Goal: Information Seeking & Learning: Learn about a topic

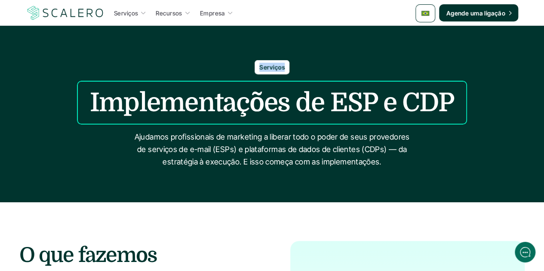
drag, startPoint x: 284, startPoint y: 66, endPoint x: 255, endPoint y: 64, distance: 29.3
click at [255, 64] on div "Serviços" at bounding box center [272, 67] width 35 height 14
copy p "Serviços"
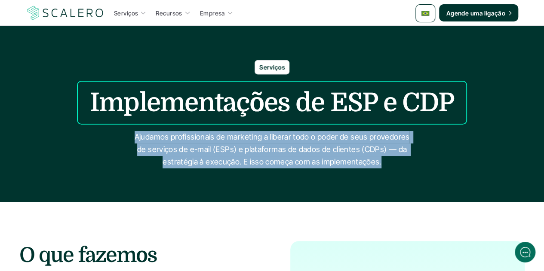
drag, startPoint x: 381, startPoint y: 162, endPoint x: 138, endPoint y: 135, distance: 244.5
click at [138, 135] on p "Ajudamos profissionais de marketing a liberar todo o poder de seus provedores d…" at bounding box center [272, 149] width 280 height 37
copy p "Ajudamos profissionais de marketing a liberar todo o poder de seus provedores d…"
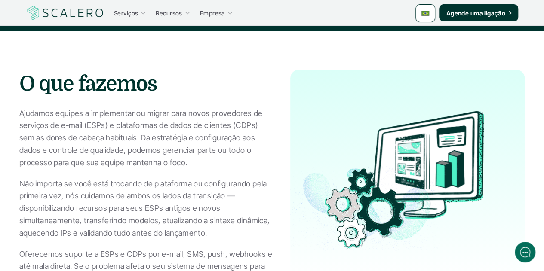
scroll to position [172, 0]
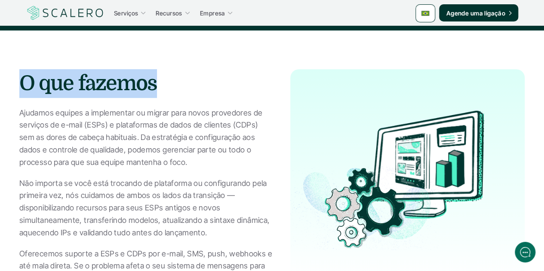
drag, startPoint x: 156, startPoint y: 87, endPoint x: 24, endPoint y: 83, distance: 131.6
click at [24, 83] on h2 "O que fazemos" at bounding box center [146, 83] width 254 height 29
copy h2 "O que fazemos"
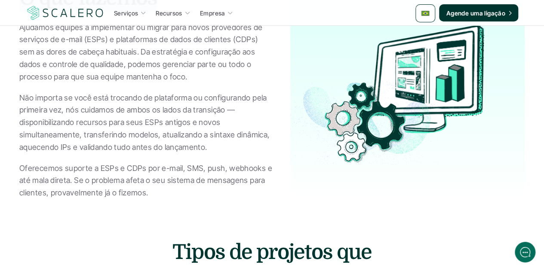
scroll to position [215, 0]
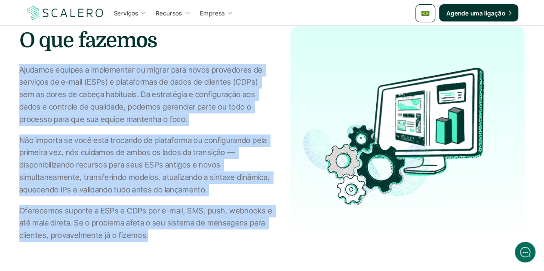
drag, startPoint x: 20, startPoint y: 69, endPoint x: 146, endPoint y: 238, distance: 211.4
click at [146, 238] on div "Ajudamos equipes a implementar ou migrar para novos provedores de serviços de e…" at bounding box center [146, 153] width 254 height 178
copy div "Ajudamos equipes a implementar ou migrar para novos provedores de serviços de e…"
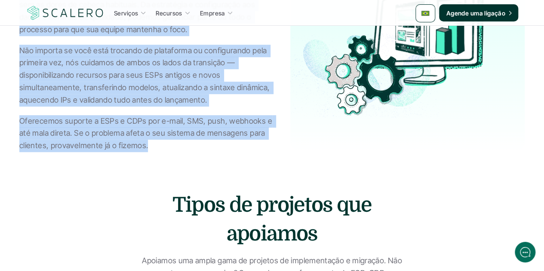
scroll to position [430, 0]
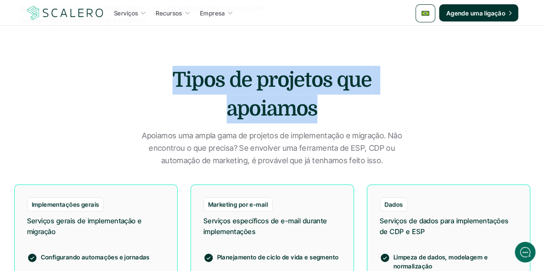
drag, startPoint x: 316, startPoint y: 105, endPoint x: 166, endPoint y: 81, distance: 152.0
click at [166, 81] on h2 "Tipos de projetos que apoiamos" at bounding box center [272, 95] width 271 height 58
copy h2 "Tipos de projetos que apoiamos"
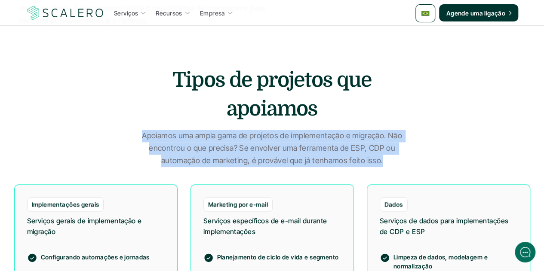
drag, startPoint x: 380, startPoint y: 165, endPoint x: 136, endPoint y: 135, distance: 245.6
click at [136, 135] on p "Apoiamos uma ampla gama de projetos de implementação e migração. Não encontrou …" at bounding box center [272, 148] width 280 height 37
copy p "Apoiamos uma ampla gama de projetos de implementação e migração. Não encontrou …"
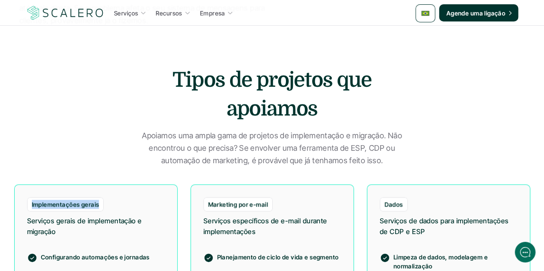
drag, startPoint x: 97, startPoint y: 202, endPoint x: 31, endPoint y: 201, distance: 66.2
click at [31, 201] on div "Implementações gerais" at bounding box center [65, 204] width 77 height 14
copy p "Implementações gerais"
drag, startPoint x: 267, startPoint y: 203, endPoint x: 197, endPoint y: 203, distance: 70.5
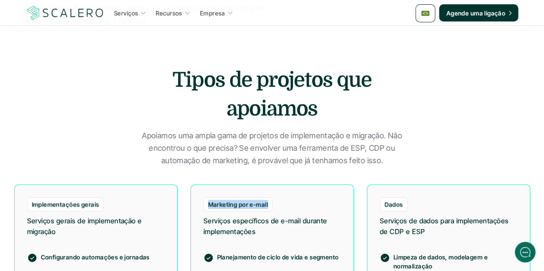
copy p "Marketing por e-mail"
drag, startPoint x: 402, startPoint y: 206, endPoint x: 385, endPoint y: 203, distance: 17.0
click at [385, 203] on p "Dados" at bounding box center [393, 204] width 18 height 9
copy p "Dados"
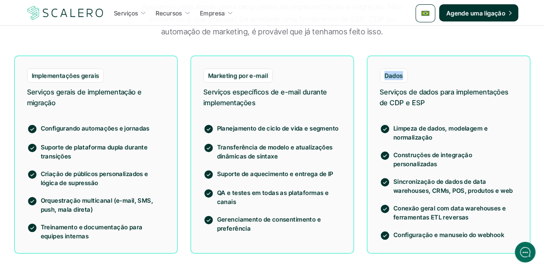
scroll to position [602, 0]
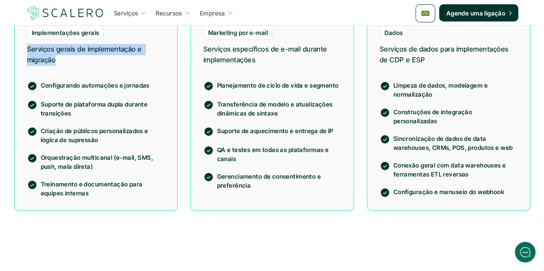
drag, startPoint x: 55, startPoint y: 58, endPoint x: 22, endPoint y: 49, distance: 35.0
click at [22, 49] on div "Implementações gerais Serviços gerais de implementação e migração Configurando …" at bounding box center [95, 111] width 163 height 198
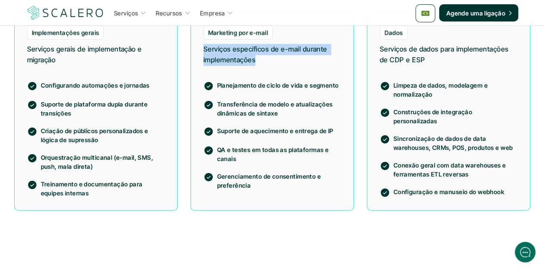
drag, startPoint x: 256, startPoint y: 60, endPoint x: 202, endPoint y: 47, distance: 55.7
click at [202, 47] on div "Marketing por e-mail Serviços específicos de e-mail durante implementações Plan…" at bounding box center [272, 111] width 163 height 198
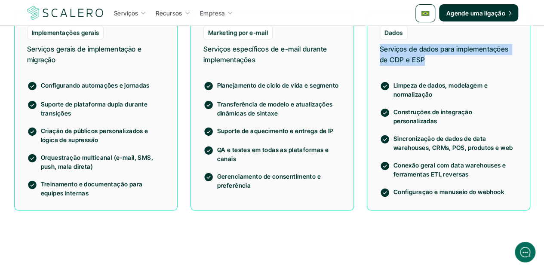
drag, startPoint x: 423, startPoint y: 60, endPoint x: 378, endPoint y: 50, distance: 46.6
click at [378, 50] on div "Dados Serviços de dados para implementações de CDP e ESP Limpeza de dados, mode…" at bounding box center [448, 111] width 163 height 198
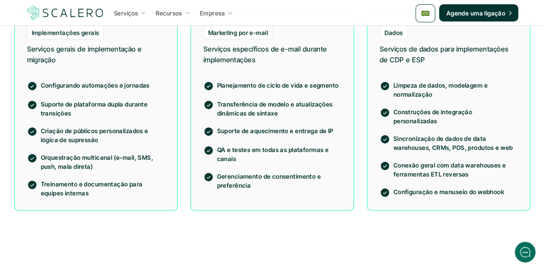
click at [85, 86] on p "Configurando automações e jornadas" at bounding box center [103, 85] width 124 height 9
click at [167, 235] on section "Tipos de projetos que apoiamos Apoiamos uma ampla gama de projetos de implement…" at bounding box center [272, 61] width 544 height 386
drag, startPoint x: 69, startPoint y: 114, endPoint x: 40, endPoint y: 107, distance: 30.4
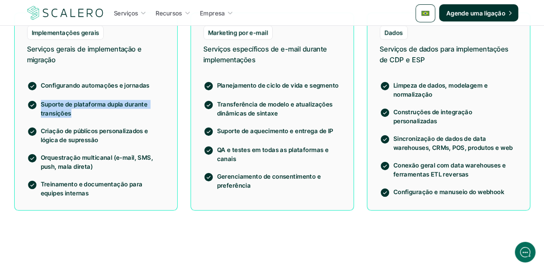
click at [40, 107] on div "Suporte de plataforma dupla durante transições" at bounding box center [96, 109] width 138 height 18
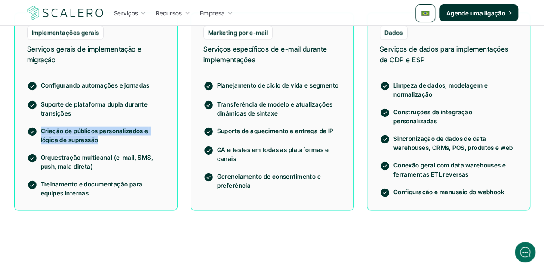
drag, startPoint x: 98, startPoint y: 141, endPoint x: 42, endPoint y: 130, distance: 57.3
click at [42, 130] on p "Criação de públicos personalizados e lógica de supressão" at bounding box center [103, 135] width 124 height 18
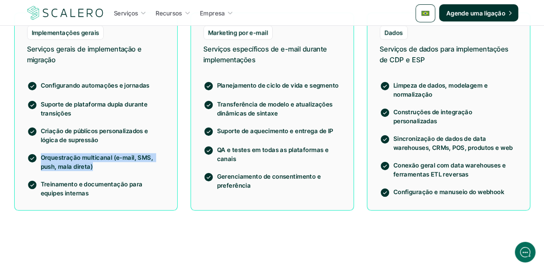
drag, startPoint x: 92, startPoint y: 166, endPoint x: 40, endPoint y: 157, distance: 53.2
click at [40, 157] on div "Orquestração multicanal (e-mail, SMS, push, mala direta)" at bounding box center [96, 162] width 138 height 18
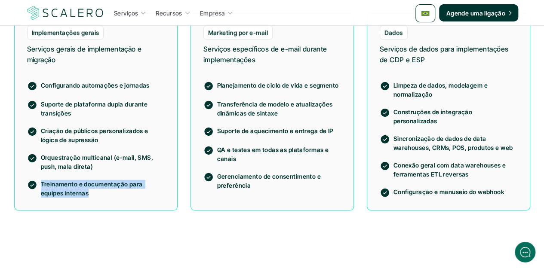
drag, startPoint x: 88, startPoint y: 196, endPoint x: 37, endPoint y: 182, distance: 52.6
click at [37, 182] on div "Treinamento e documentação para equipes internas" at bounding box center [96, 189] width 138 height 18
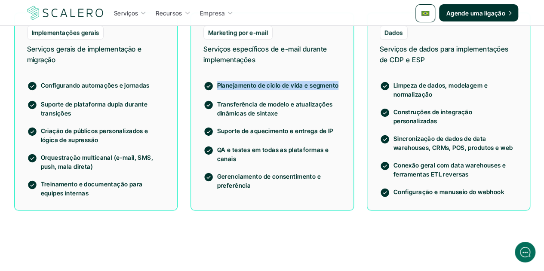
drag, startPoint x: 336, startPoint y: 86, endPoint x: 211, endPoint y: 85, distance: 125.1
click at [211, 85] on div "Planejamento de ciclo de vida e segmento" at bounding box center [272, 86] width 138 height 10
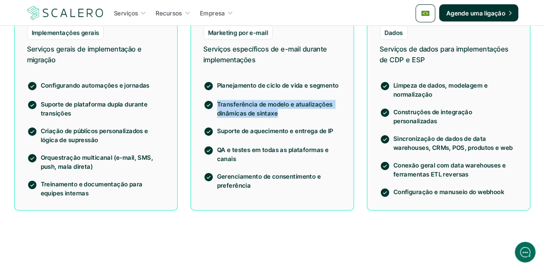
drag, startPoint x: 277, startPoint y: 113, endPoint x: 215, endPoint y: 105, distance: 61.9
click at [215, 105] on div "Transferência de modelo e atualizações dinâmicas de sintaxe" at bounding box center [272, 109] width 138 height 18
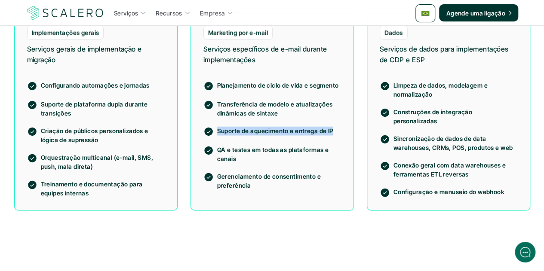
drag, startPoint x: 331, startPoint y: 131, endPoint x: 217, endPoint y: 129, distance: 113.6
click at [217, 129] on p "Suporte de aquecimento e entrega de IP" at bounding box center [279, 130] width 124 height 9
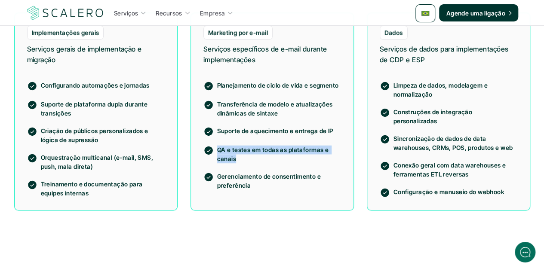
drag, startPoint x: 234, startPoint y: 158, endPoint x: 216, endPoint y: 151, distance: 19.9
click at [216, 151] on div "QA e testes em todas as plataformas e canais" at bounding box center [272, 154] width 138 height 18
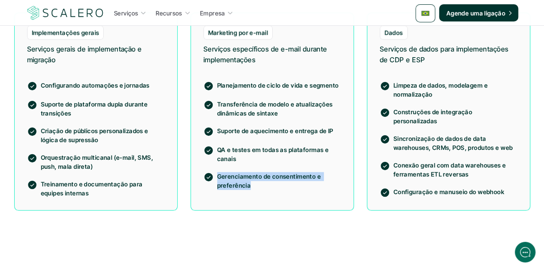
drag, startPoint x: 249, startPoint y: 186, endPoint x: 218, endPoint y: 176, distance: 32.9
click at [218, 176] on p "Gerenciamento de consentimento e preferência" at bounding box center [279, 181] width 124 height 18
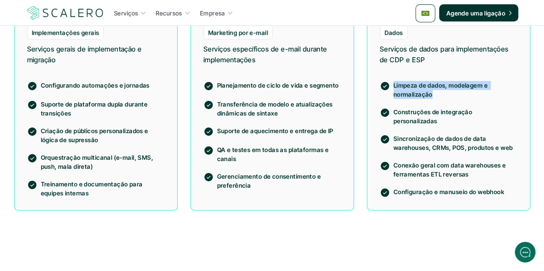
drag, startPoint x: 433, startPoint y: 95, endPoint x: 392, endPoint y: 85, distance: 42.0
click at [392, 85] on div "Limpeza de dados, modelagem e normalização" at bounding box center [449, 90] width 138 height 18
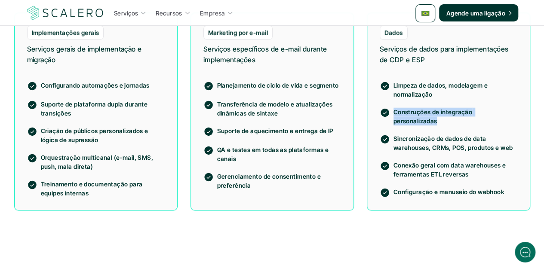
drag, startPoint x: 516, startPoint y: 111, endPoint x: 388, endPoint y: 110, distance: 127.7
click at [388, 110] on div "Construções de integração personalizadas" at bounding box center [449, 117] width 138 height 18
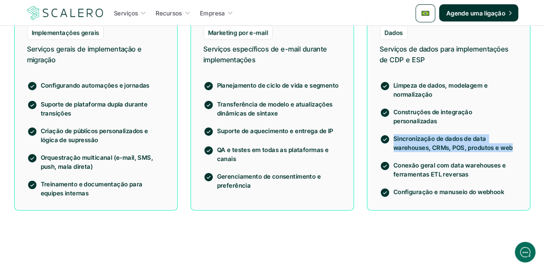
drag, startPoint x: 511, startPoint y: 140, endPoint x: 394, endPoint y: 130, distance: 117.4
click at [394, 134] on p "Sincronização de dados de data warehouses, CRMs, POS, produtos e web" at bounding box center [455, 143] width 124 height 18
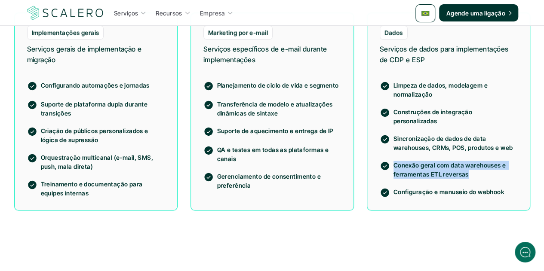
drag, startPoint x: 467, startPoint y: 169, endPoint x: 394, endPoint y: 160, distance: 73.2
click at [394, 161] on p "Conexão geral com data warehouses e ferramentas ETL reversas" at bounding box center [455, 170] width 124 height 18
drag, startPoint x: 504, startPoint y: 184, endPoint x: 394, endPoint y: 184, distance: 110.1
click at [394, 187] on p "Configuração e manuseio do webhook" at bounding box center [455, 191] width 124 height 9
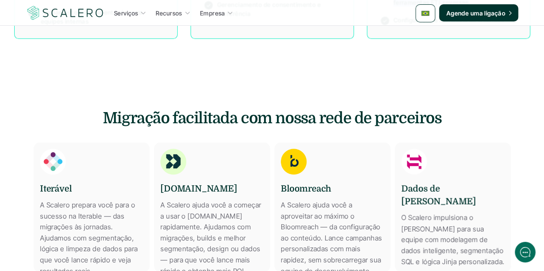
drag, startPoint x: 106, startPoint y: 117, endPoint x: 434, endPoint y: 118, distance: 327.7
click at [434, 118] on h3 "Migração facilitada com nossa rede de parceiros" at bounding box center [272, 119] width 344 height 22
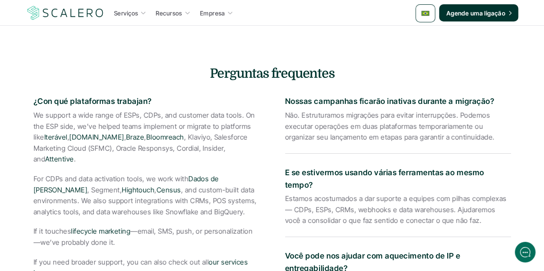
scroll to position [1462, 0]
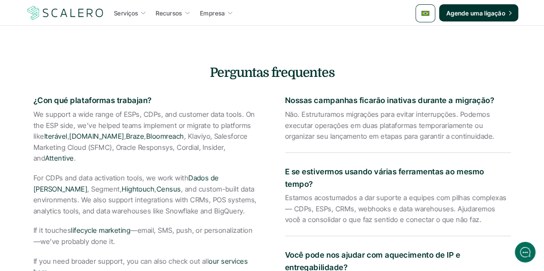
drag, startPoint x: 151, startPoint y: 87, endPoint x: 34, endPoint y: 89, distance: 117.0
click at [34, 95] on p "¿Con qué plataformas trabajan?" at bounding box center [147, 101] width 226 height 12
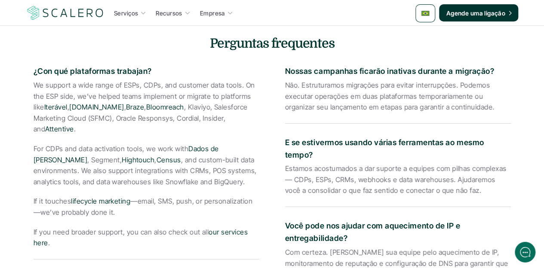
scroll to position [1505, 0]
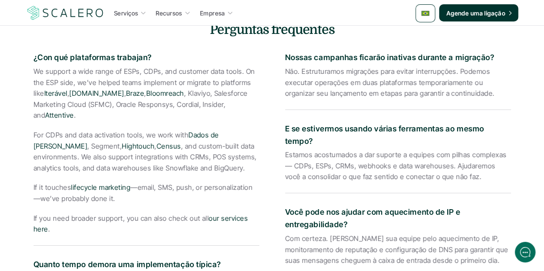
drag, startPoint x: 50, startPoint y: 218, endPoint x: 35, endPoint y: 65, distance: 154.3
click at [35, 66] on div "We support a wide range of ESPs, CDPs, and customer data tools. On the ESP side…" at bounding box center [147, 150] width 226 height 169
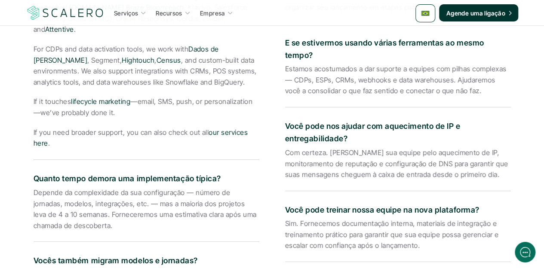
drag, startPoint x: 219, startPoint y: 165, endPoint x: 34, endPoint y: 166, distance: 184.5
click at [34, 173] on p "Quanto tempo demora uma implementação típica?" at bounding box center [147, 179] width 226 height 12
drag, startPoint x: 71, startPoint y: 215, endPoint x: 29, endPoint y: 184, distance: 51.9
click at [29, 184] on div "Perguntas frequentes ¿Con qué plataformas trabajan? We support a wide range of …" at bounding box center [272, 219] width 503 height 568
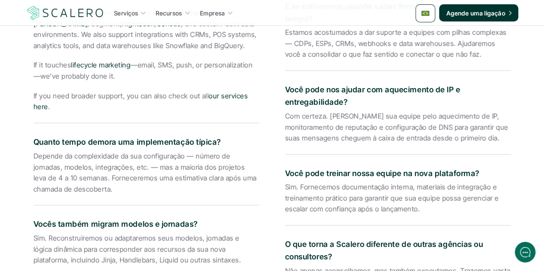
scroll to position [1677, 0]
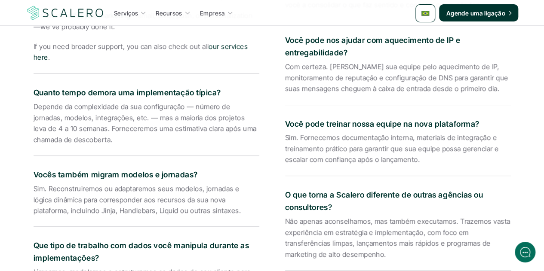
drag, startPoint x: 185, startPoint y: 161, endPoint x: 35, endPoint y: 159, distance: 150.1
click at [35, 169] on p "Vocês também migram modelos e jornadas?" at bounding box center [147, 175] width 226 height 12
drag, startPoint x: 201, startPoint y: 202, endPoint x: 33, endPoint y: 182, distance: 169.3
click at [34, 184] on p "Sim. Reconstruiremos ou adaptaremos seus modelos, jornadas e lógica dinâmica pa…" at bounding box center [147, 200] width 226 height 33
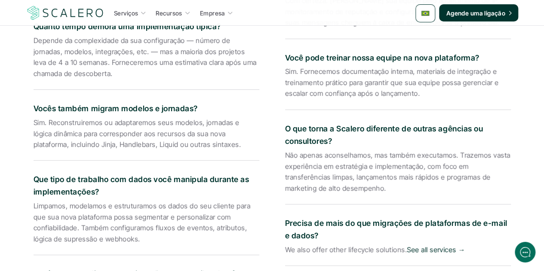
scroll to position [1763, 0]
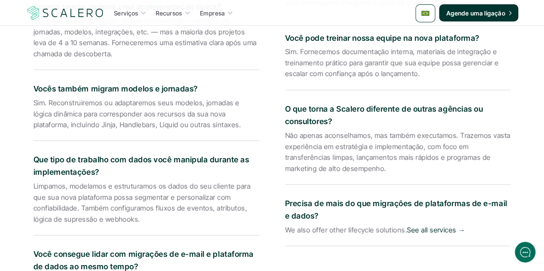
drag, startPoint x: 99, startPoint y: 159, endPoint x: 35, endPoint y: 151, distance: 64.5
click at [35, 154] on p "Que tipo de trabalho com dados você manipula durante as implementações?" at bounding box center [147, 166] width 226 height 25
drag, startPoint x: 138, startPoint y: 206, endPoint x: 28, endPoint y: 177, distance: 113.9
click at [28, 177] on div "Perguntas frequentes ¿Con qué plataformas trabajan? We support a wide range of …" at bounding box center [272, 47] width 503 height 568
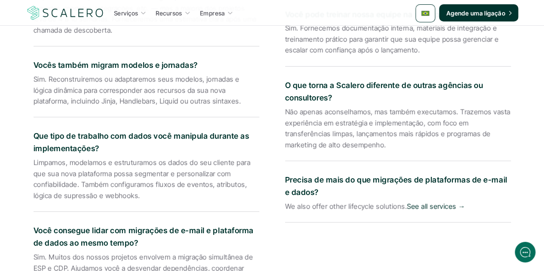
scroll to position [1806, 0]
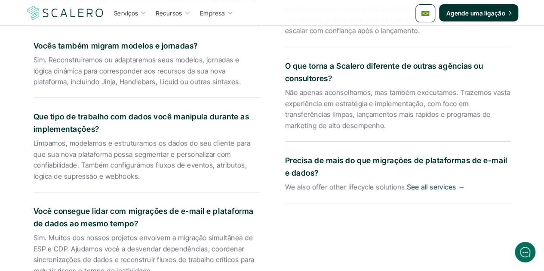
drag, startPoint x: 136, startPoint y: 213, endPoint x: 33, endPoint y: 200, distance: 104.4
click at [33, 200] on div "Perguntas frequentes ¿Con qué plataformas trabajan? We support a wide range of …" at bounding box center [272, 4] width 503 height 568
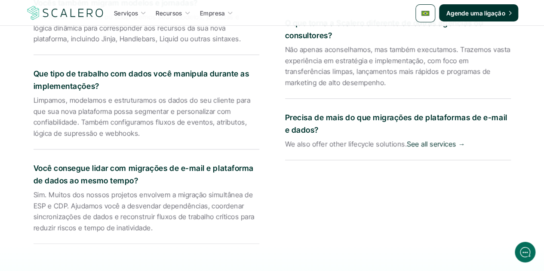
drag, startPoint x: 151, startPoint y: 217, endPoint x: 33, endPoint y: 183, distance: 122.6
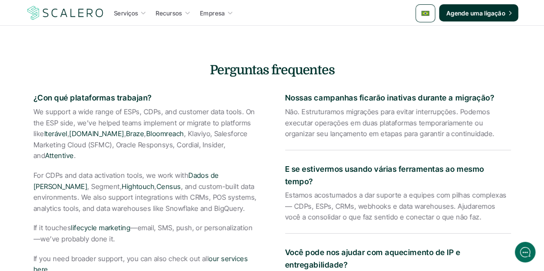
scroll to position [1419, 0]
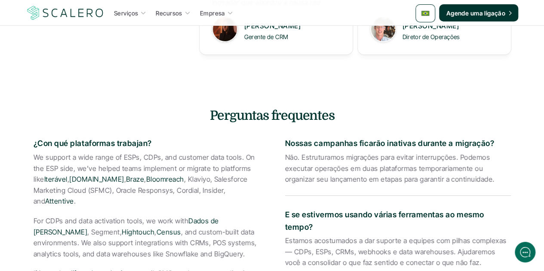
drag, startPoint x: 492, startPoint y: 132, endPoint x: 284, endPoint y: 138, distance: 208.6
drag, startPoint x: 492, startPoint y: 167, endPoint x: 282, endPoint y: 144, distance: 211.5
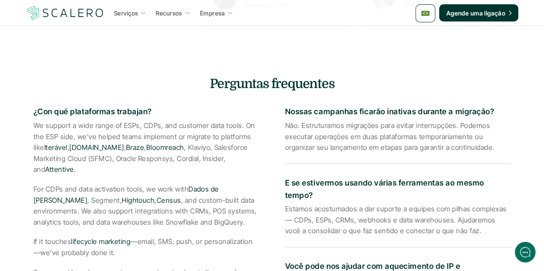
scroll to position [1505, 0]
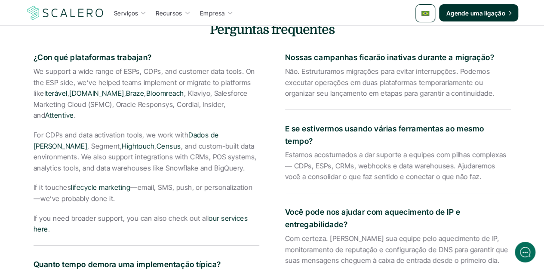
drag, startPoint x: 313, startPoint y: 131, endPoint x: 280, endPoint y: 121, distance: 34.7
drag, startPoint x: 461, startPoint y: 167, endPoint x: 284, endPoint y: 148, distance: 178.2
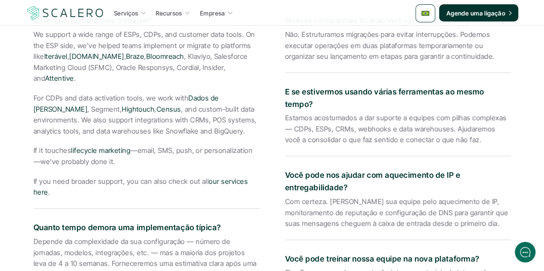
scroll to position [1591, 0]
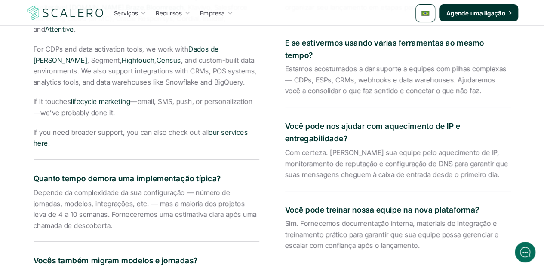
drag, startPoint x: 346, startPoint y: 126, endPoint x: 286, endPoint y: 115, distance: 61.2
click at [286, 120] on p "Você pode nos ajudar com aquecimento de IP e entregabilidade?" at bounding box center [398, 132] width 226 height 25
drag, startPoint x: 496, startPoint y: 165, endPoint x: 283, endPoint y: 136, distance: 214.8
click at [283, 136] on div "¿Con qué plataformas trabajan? We support a wide range of ESPs, CDPs, and custo…" at bounding box center [272, 229] width 477 height 545
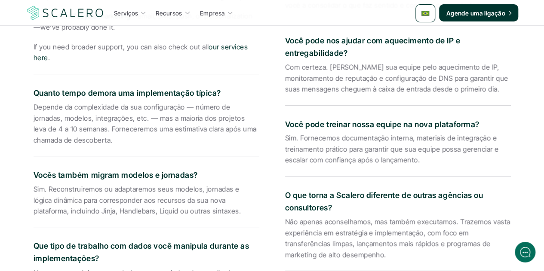
scroll to position [1677, 0]
drag, startPoint x: 477, startPoint y: 111, endPoint x: 280, endPoint y: 110, distance: 197.8
click at [280, 110] on div "¿Con qué plataformas trabajan? We support a wide range of ESPs, CDPs, and custo…" at bounding box center [272, 143] width 477 height 545
drag, startPoint x: 419, startPoint y: 151, endPoint x: 286, endPoint y: 126, distance: 134.9
click at [286, 132] on p "Sim. Fornecemos documentação interna, materiais de integração e treinamento prá…" at bounding box center [398, 148] width 226 height 33
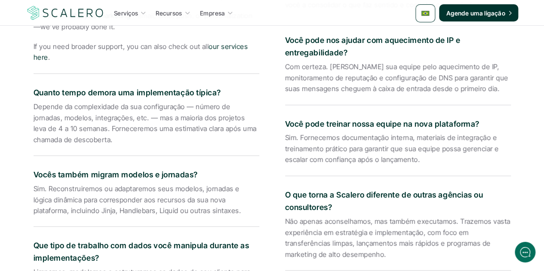
drag, startPoint x: 332, startPoint y: 196, endPoint x: 285, endPoint y: 185, distance: 48.1
click at [285, 189] on p "O que torna a Scalero diferente de outras agências ou consultores?" at bounding box center [398, 201] width 226 height 25
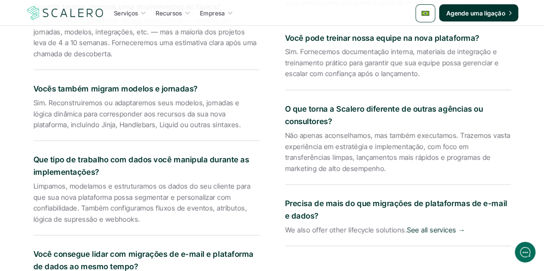
drag, startPoint x: 361, startPoint y: 151, endPoint x: 286, endPoint y: 122, distance: 80.2
click at [286, 130] on p "Não apenas aconselhamos, mas também executamos. Trazemos vasta experiência em e…" at bounding box center [398, 152] width 226 height 44
drag, startPoint x: 312, startPoint y: 206, endPoint x: 277, endPoint y: 193, distance: 38.0
click at [277, 193] on div "¿Con qué plataformas trabajan? We support a wide range of ESPs, CDPs, and custo…" at bounding box center [272, 57] width 477 height 545
drag, startPoint x: 286, startPoint y: 221, endPoint x: 476, endPoint y: 219, distance: 190.9
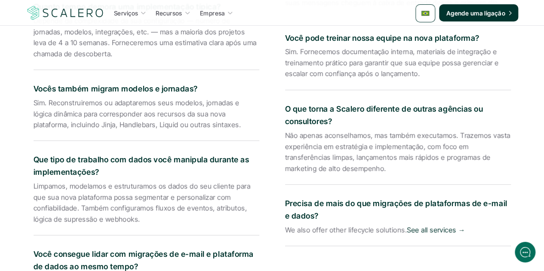
click at [476, 225] on p "We also offer other lifecycle solutions. See all services →" at bounding box center [398, 230] width 226 height 11
drag, startPoint x: 383, startPoint y: 192, endPoint x: 299, endPoint y: 218, distance: 87.7
click at [299, 219] on div "Precisa de mais do que migrações de plataformas de e-mail e dados? We also offe…" at bounding box center [398, 217] width 226 height 57
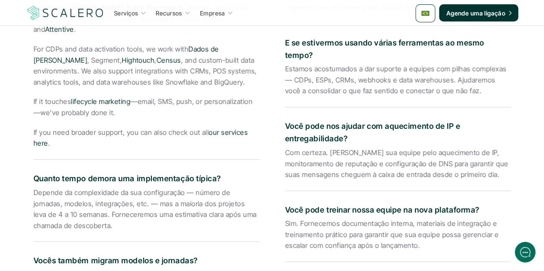
scroll to position [1290, 0]
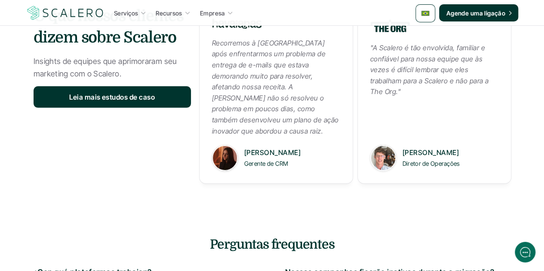
drag, startPoint x: 334, startPoint y: 239, endPoint x: 205, endPoint y: 228, distance: 129.1
click at [205, 236] on h4 "Perguntas frequentes" at bounding box center [272, 245] width 503 height 18
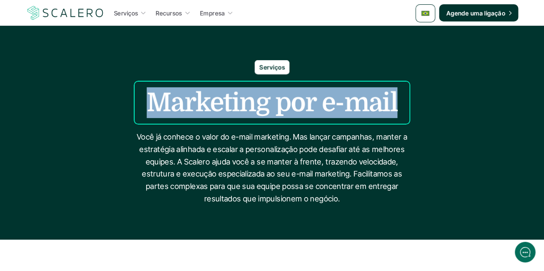
drag, startPoint x: 394, startPoint y: 98, endPoint x: 146, endPoint y: 98, distance: 248.1
click at [147, 98] on h1 "Marketing por e-mail" at bounding box center [272, 102] width 251 height 31
click at [197, 110] on h1 "Marketing por e-mail" at bounding box center [272, 102] width 251 height 31
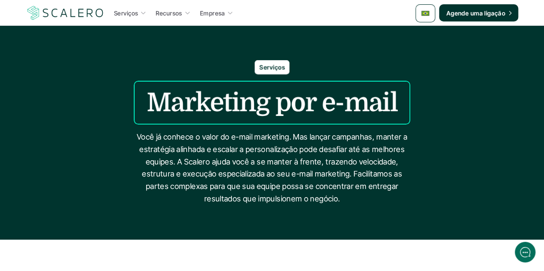
click at [283, 65] on p "Serviços" at bounding box center [271, 67] width 25 height 9
drag, startPoint x: 283, startPoint y: 66, endPoint x: 255, endPoint y: 65, distance: 27.5
click at [255, 65] on div "Serviços" at bounding box center [272, 67] width 35 height 14
copy p "Serviços"
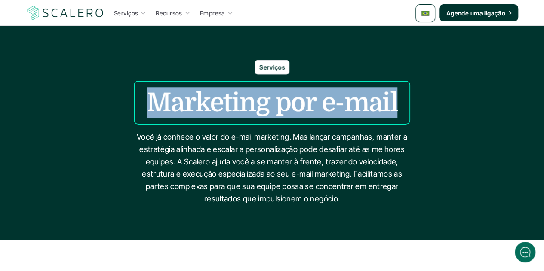
drag, startPoint x: 394, startPoint y: 108, endPoint x: 155, endPoint y: 103, distance: 239.2
click at [155, 103] on h1 "Marketing por e-mail" at bounding box center [272, 102] width 251 height 31
copy h1 "Marketing por e-mail"
drag, startPoint x: 335, startPoint y: 198, endPoint x: 120, endPoint y: 141, distance: 221.6
click at [120, 141] on div "Serviços Marketing por e-mail Você já conhece o valor do e-mail marketing. Mas …" at bounding box center [272, 132] width 544 height 145
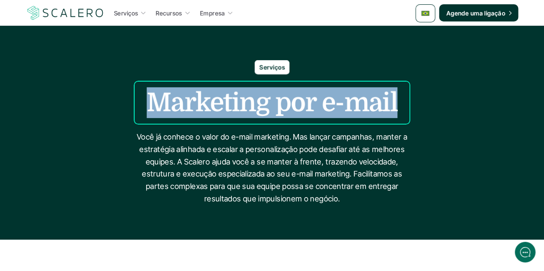
copy p "Você já conhece o valor do e-mail marketing. Mas lançar campanhas, manter a est…"
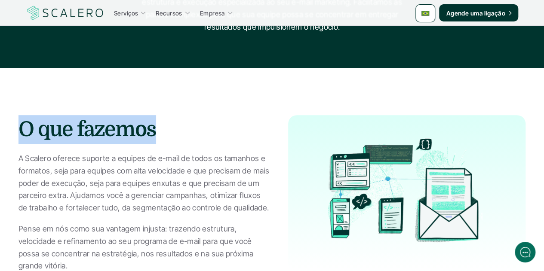
drag, startPoint x: 128, startPoint y: 131, endPoint x: 21, endPoint y: 128, distance: 107.1
click at [21, 128] on h2 "O que fazemos" at bounding box center [144, 129] width 253 height 29
copy h2 "O que fazemos"
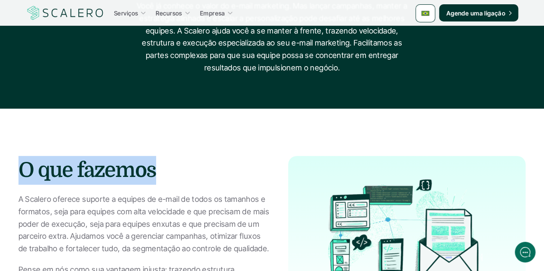
scroll to position [82, 0]
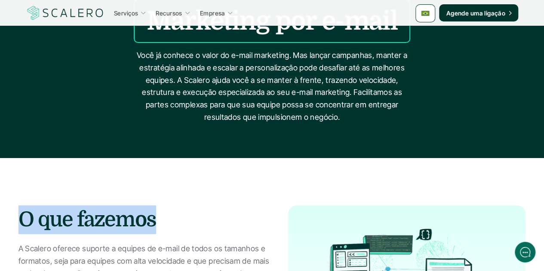
drag, startPoint x: 69, startPoint y: 136, endPoint x: 17, endPoint y: 247, distance: 122.3
click at [17, 247] on section "O que fazemos A Scalero oferece suporte a equipes de e-mail de todos os tamanho…" at bounding box center [272, 267] width 544 height 218
copy div "A Scalero oferece suporte a equipes de e-mail de todos os tamanhos e formatos, …"
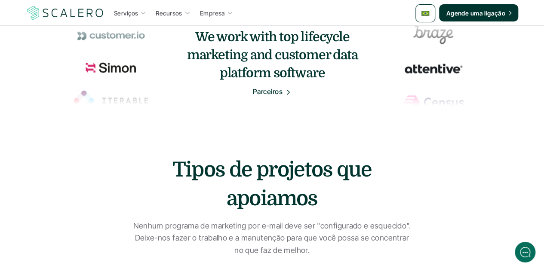
scroll to position [512, 0]
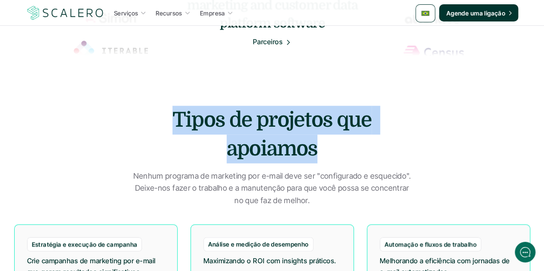
drag, startPoint x: 313, startPoint y: 153, endPoint x: 150, endPoint y: 109, distance: 169.1
click at [150, 109] on h2 "Tipos de projetos que apoiamos" at bounding box center [272, 135] width 271 height 58
copy h2 "Tipos de projetos que apoiamos"
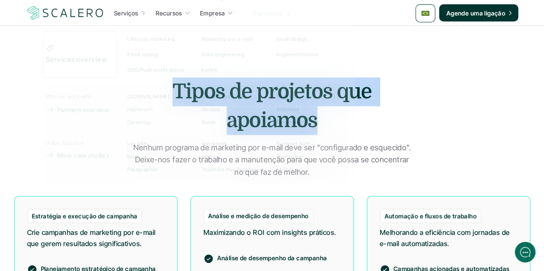
scroll to position [598, 0]
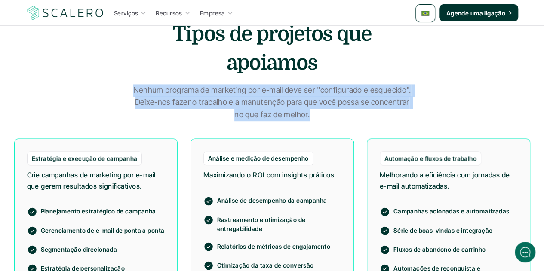
drag, startPoint x: 308, startPoint y: 117, endPoint x: 129, endPoint y: 86, distance: 181.4
click at [129, 86] on div "Tipos de projetos que apoiamos Nenhum programa de marketing por e-mail deve ser…" at bounding box center [272, 70] width 516 height 101
copy p "Nenhum programa de marketing por e-mail deve ser "configurado e esquecido". Dei…"
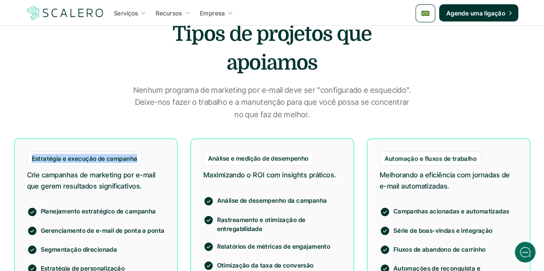
drag, startPoint x: 134, startPoint y: 156, endPoint x: 31, endPoint y: 154, distance: 103.2
click at [31, 154] on div "Estratégia e execução de campanha" at bounding box center [84, 158] width 115 height 14
copy p "Estratégia e execução de campanha"
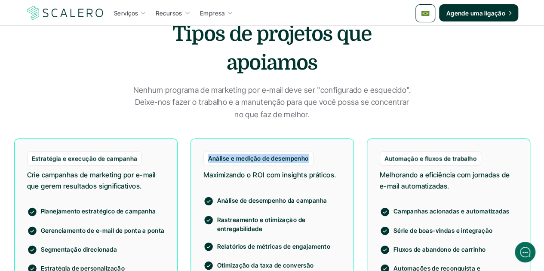
drag, startPoint x: 307, startPoint y: 157, endPoint x: 207, endPoint y: 151, distance: 100.0
click at [207, 151] on div "Análise e medição de desempenho" at bounding box center [258, 158] width 110 height 14
copy p "Análise e medição de desempenho"
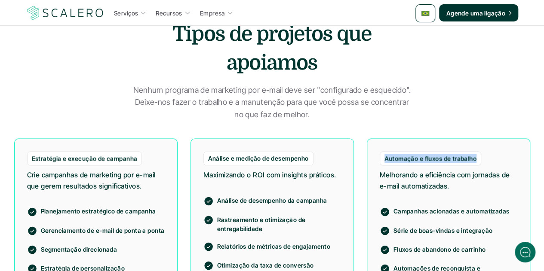
drag, startPoint x: 473, startPoint y: 155, endPoint x: 384, endPoint y: 153, distance: 89.5
click at [384, 153] on div "Automação e fluxos de trabalho" at bounding box center [431, 158] width 102 height 14
copy p "Automação e fluxos de trabalho"
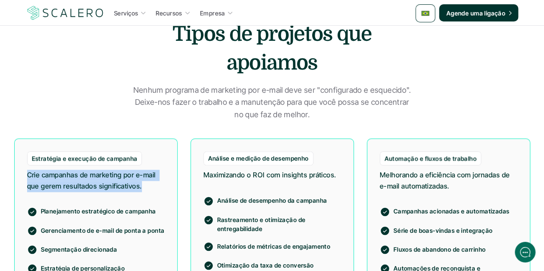
drag, startPoint x: 143, startPoint y: 186, endPoint x: 22, endPoint y: 177, distance: 121.6
click at [22, 177] on div "Estratégia e execução de campanha Crie campanhas de marketing por e-mail que ge…" at bounding box center [95, 229] width 163 height 183
drag, startPoint x: 338, startPoint y: 172, endPoint x: 203, endPoint y: 171, distance: 135.5
click at [203, 171] on div "Análise e medição de desempenho Maximizando o ROI com insights práticos. Anális…" at bounding box center [272, 229] width 163 height 183
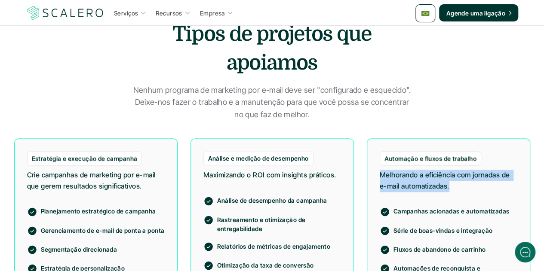
drag, startPoint x: 451, startPoint y: 186, endPoint x: 373, endPoint y: 171, distance: 78.9
click at [373, 171] on div "Automação e fluxos de trabalho Melhorando a eficiência com jornadas de e-mail a…" at bounding box center [448, 229] width 163 height 183
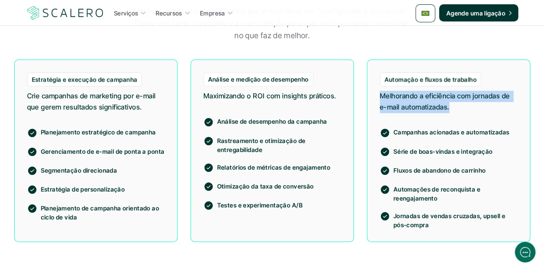
scroll to position [684, 0]
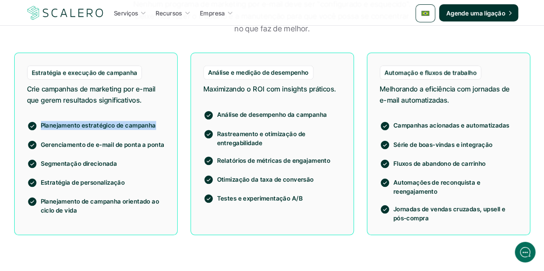
drag, startPoint x: 153, startPoint y: 123, endPoint x: 39, endPoint y: 119, distance: 114.0
click at [39, 119] on div "Planejamento estratégico de campanha Gerenciamento de e-mail de ponta a ponta S…" at bounding box center [96, 162] width 138 height 104
click at [95, 144] on p "Gerenciamento de e-mail de ponta a ponta" at bounding box center [103, 144] width 124 height 9
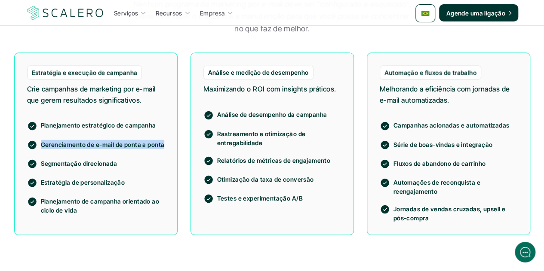
drag, startPoint x: 163, startPoint y: 141, endPoint x: 42, endPoint y: 144, distance: 120.9
click at [42, 144] on p "Gerenciamento de e-mail de ponta a ponta" at bounding box center [103, 144] width 124 height 9
drag, startPoint x: 116, startPoint y: 164, endPoint x: 40, endPoint y: 164, distance: 76.5
click at [40, 164] on div "Segmentação direcionada" at bounding box center [96, 164] width 138 height 10
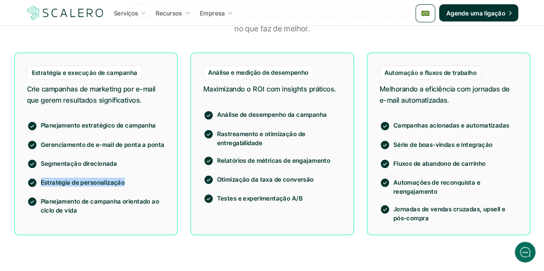
drag, startPoint x: 124, startPoint y: 181, endPoint x: 41, endPoint y: 180, distance: 82.6
click at [41, 180] on p "Estratégia de personalização" at bounding box center [103, 182] width 124 height 9
click at [74, 211] on p "Planejamento de campanha orientado ao ciclo de vida" at bounding box center [103, 206] width 124 height 18
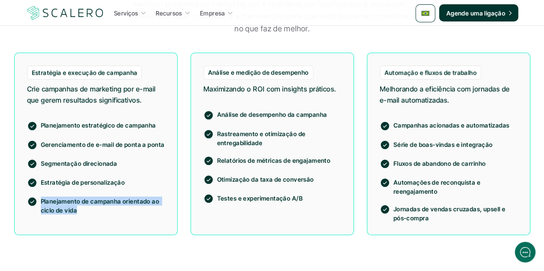
drag, startPoint x: 76, startPoint y: 211, endPoint x: 42, endPoint y: 203, distance: 34.9
click at [42, 203] on p "Planejamento de campanha orientado ao ciclo de vida" at bounding box center [103, 206] width 124 height 18
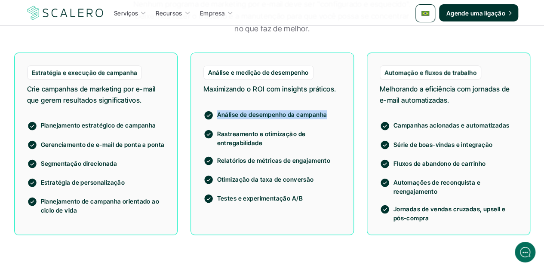
drag, startPoint x: 325, startPoint y: 113, endPoint x: 218, endPoint y: 114, distance: 107.5
click at [218, 114] on p "Análise de desempenho da campanha" at bounding box center [279, 114] width 124 height 9
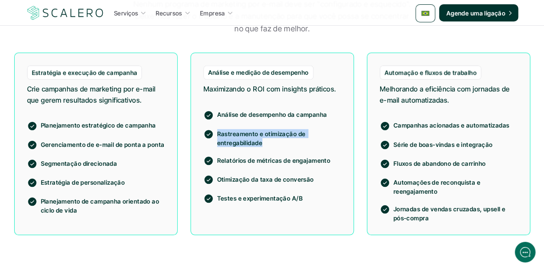
drag, startPoint x: 262, startPoint y: 142, endPoint x: 216, endPoint y: 134, distance: 46.7
click at [216, 134] on div "Rastreamento e otimização de entregabilidade" at bounding box center [272, 138] width 138 height 18
click at [277, 160] on p "Relatórios de métricas de engajamento" at bounding box center [279, 160] width 124 height 9
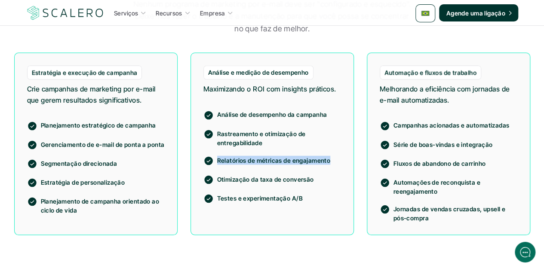
drag, startPoint x: 329, startPoint y: 160, endPoint x: 202, endPoint y: 157, distance: 126.5
click at [202, 157] on div "Análise e medição de desempenho Maximizando o ROI com insights práticos. Anális…" at bounding box center [272, 143] width 163 height 183
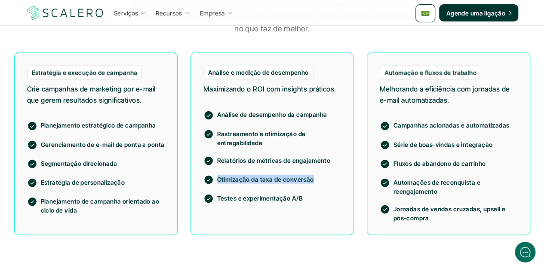
drag, startPoint x: 312, startPoint y: 180, endPoint x: 219, endPoint y: 177, distance: 93.4
click at [219, 177] on p "Otimização da taxa de conversão" at bounding box center [279, 179] width 124 height 9
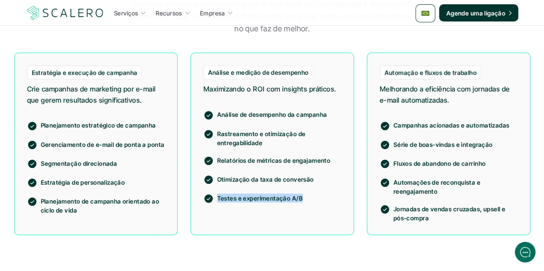
drag, startPoint x: 300, startPoint y: 196, endPoint x: 215, endPoint y: 200, distance: 84.8
click at [215, 200] on div "Testes e experimentação A/B" at bounding box center [272, 199] width 138 height 10
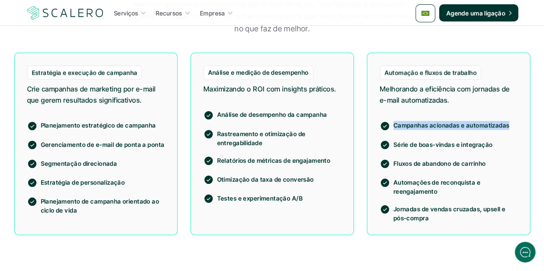
drag, startPoint x: 508, startPoint y: 124, endPoint x: 393, endPoint y: 121, distance: 114.4
click at [393, 121] on p "Campanhas acionadas e automatizadas" at bounding box center [455, 125] width 124 height 9
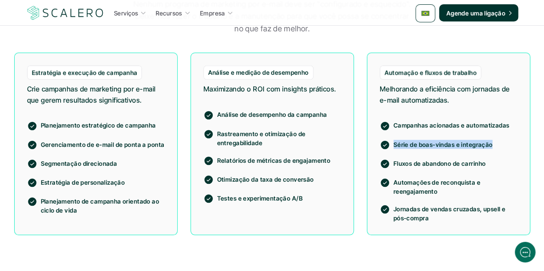
drag, startPoint x: 490, startPoint y: 144, endPoint x: 389, endPoint y: 144, distance: 101.1
click at [389, 144] on div "Série de boas-vindas e integração" at bounding box center [449, 145] width 138 height 10
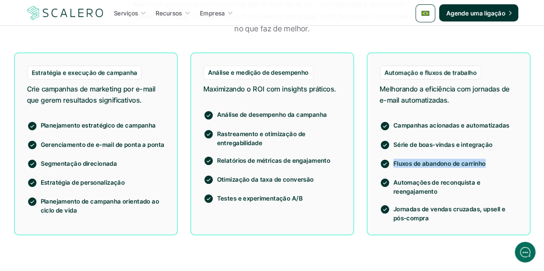
drag, startPoint x: 484, startPoint y: 165, endPoint x: 393, endPoint y: 164, distance: 91.2
click at [393, 164] on div "Fluxos de abandono de carrinho" at bounding box center [449, 164] width 138 height 10
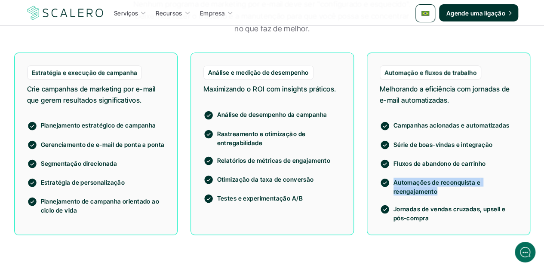
drag, startPoint x: 436, startPoint y: 189, endPoint x: 390, endPoint y: 181, distance: 46.7
click at [390, 181] on div "Automações de reconquista e reengajamento" at bounding box center [449, 187] width 138 height 18
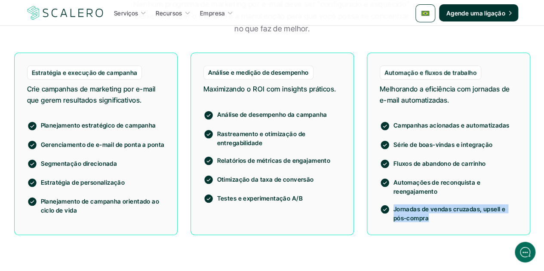
drag, startPoint x: 412, startPoint y: 215, endPoint x: 391, endPoint y: 210, distance: 21.9
click at [391, 210] on div "Jornadas de vendas cruzadas, upsell e pós-compra" at bounding box center [449, 213] width 138 height 18
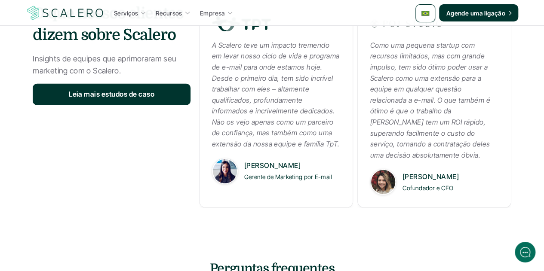
scroll to position [1329, 0]
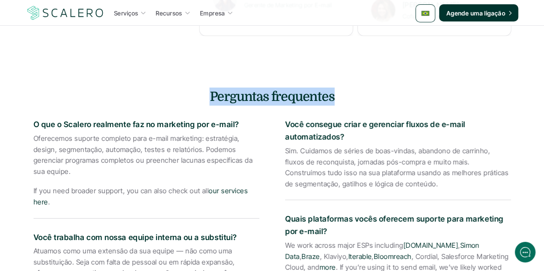
drag, startPoint x: 332, startPoint y: 86, endPoint x: 210, endPoint y: 89, distance: 122.6
click at [210, 89] on h4 "Perguntas frequentes" at bounding box center [272, 97] width 503 height 18
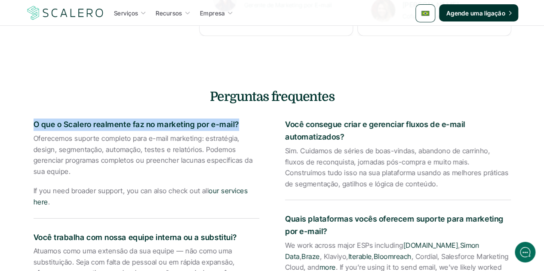
drag, startPoint x: 225, startPoint y: 113, endPoint x: 34, endPoint y: 110, distance: 191.0
click at [34, 119] on p "O que o Scalero realmente faz no marketing por e-mail?" at bounding box center [147, 125] width 226 height 12
click at [47, 191] on link "our services here" at bounding box center [142, 197] width 216 height 20
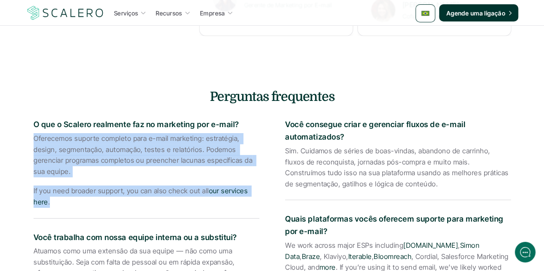
drag, startPoint x: 64, startPoint y: 190, endPoint x: 31, endPoint y: 128, distance: 70.0
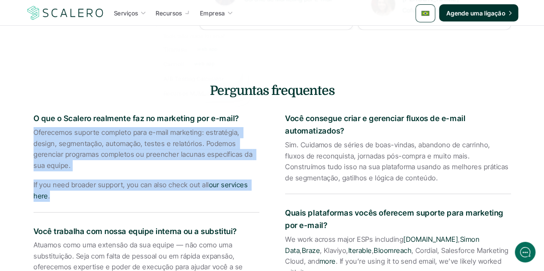
scroll to position [1415, 0]
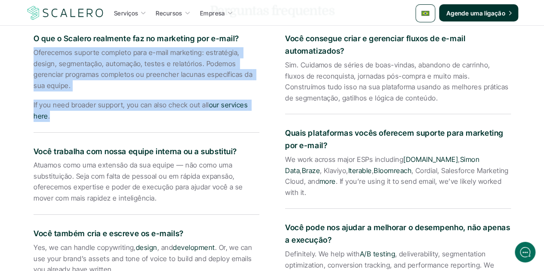
drag, startPoint x: 238, startPoint y: 144, endPoint x: 7, endPoint y: 147, distance: 231.4
drag, startPoint x: 155, startPoint y: 189, endPoint x: 30, endPoint y: 157, distance: 128.6
click at [30, 157] on div "Perguntas frequentes O que o Scalero realmente faz no marketing por e-mail? Ofe…" at bounding box center [272, 213] width 503 height 422
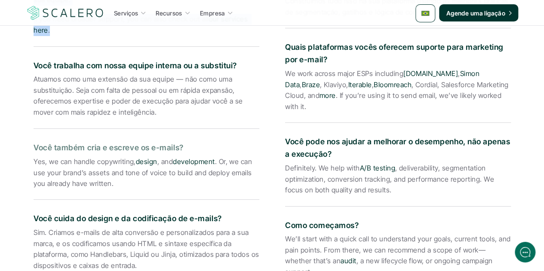
drag, startPoint x: 181, startPoint y: 139, endPoint x: 26, endPoint y: 137, distance: 154.8
click at [26, 137] on div "Perguntas frequentes O que o Scalero realmente faz no marketing por e-mail? Ofe…" at bounding box center [272, 127] width 503 height 422
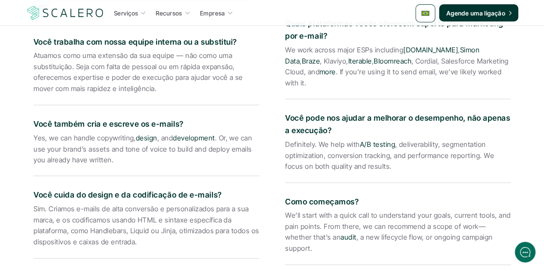
scroll to position [1544, 0]
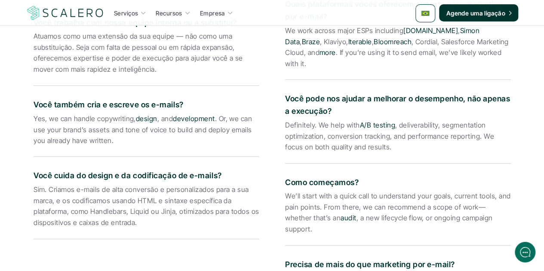
drag, startPoint x: 112, startPoint y: 131, endPoint x: 26, endPoint y: 110, distance: 89.0
click at [26, 110] on div "Perguntas frequentes O que o Scalero realmente faz no marketing por e-mail? Ofe…" at bounding box center [272, 84] width 503 height 422
drag, startPoint x: 219, startPoint y: 166, endPoint x: 32, endPoint y: 167, distance: 187.5
click at [32, 167] on div "Perguntas frequentes O que o Scalero realmente faz no marketing por e-mail? Ofe…" at bounding box center [272, 84] width 503 height 422
drag, startPoint x: 136, startPoint y: 211, endPoint x: 27, endPoint y: 182, distance: 112.6
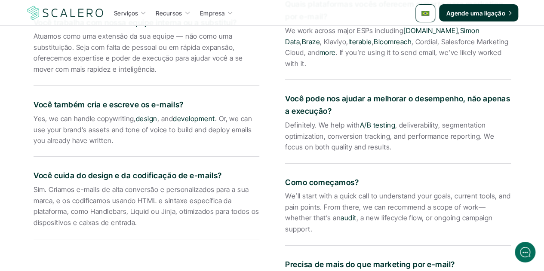
click at [27, 182] on div "Perguntas frequentes O que o Scalero realmente faz no marketing por e-mail? Ofe…" at bounding box center [272, 84] width 503 height 422
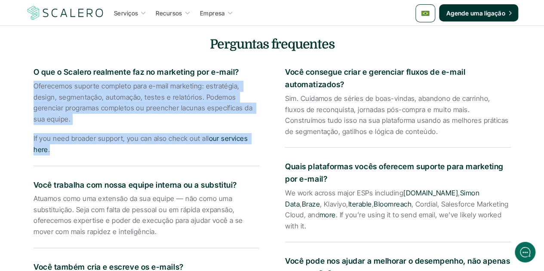
scroll to position [1286, 0]
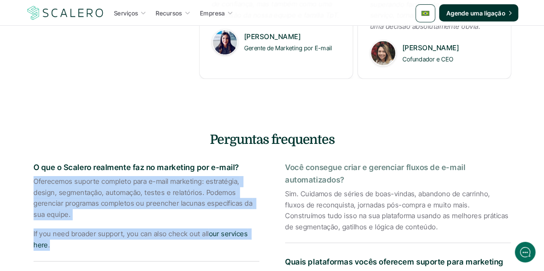
drag, startPoint x: 345, startPoint y: 169, endPoint x: 286, endPoint y: 157, distance: 60.6
click at [286, 162] on p "Você consegue criar e gerenciar fluxos de e-mail automatizados?" at bounding box center [398, 174] width 226 height 25
drag, startPoint x: 379, startPoint y: 216, endPoint x: 284, endPoint y: 184, distance: 100.4
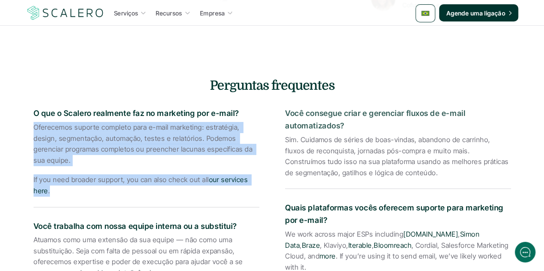
scroll to position [1415, 0]
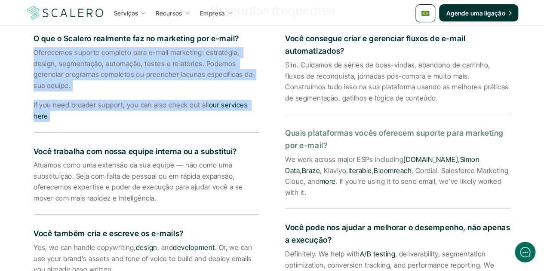
drag, startPoint x: 326, startPoint y: 133, endPoint x: 283, endPoint y: 122, distance: 44.4
click at [283, 122] on div "O que o Scalero realmente faz no marketing por e-mail? Oferecemos suporte compl…" at bounding box center [272, 224] width 477 height 400
drag, startPoint x: 487, startPoint y: 169, endPoint x: 275, endPoint y: 148, distance: 212.7
click at [275, 148] on div "O que o Scalero realmente faz no marketing por e-mail? Oferecemos suporte compl…" at bounding box center [272, 224] width 477 height 400
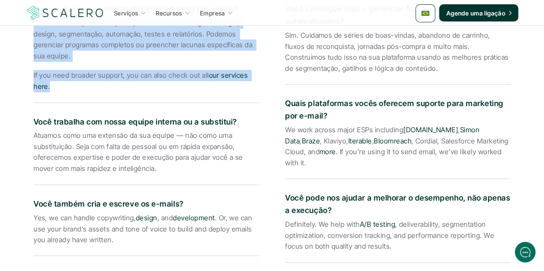
scroll to position [1458, 0]
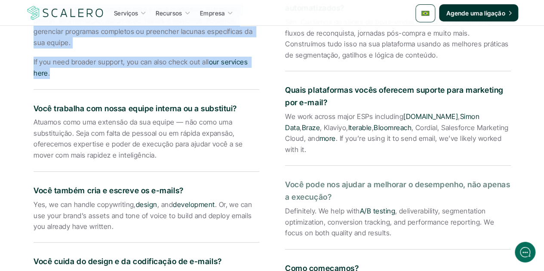
drag, startPoint x: 331, startPoint y: 175, endPoint x: 284, endPoint y: 165, distance: 47.8
click at [284, 165] on div "O que o Scalero realmente faz no marketing por e-mail? Oferecemos suporte compl…" at bounding box center [272, 181] width 477 height 400
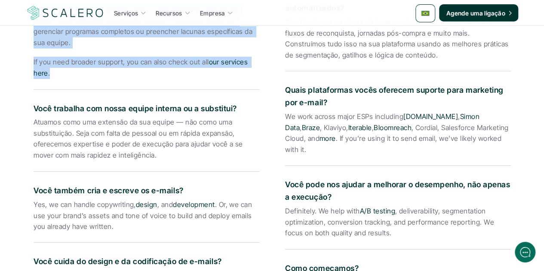
drag, startPoint x: 371, startPoint y: 212, endPoint x: 282, endPoint y: 193, distance: 90.8
click at [282, 193] on div "O que o Scalero realmente faz no marketing por e-mail? Oferecemos suporte compl…" at bounding box center [272, 181] width 477 height 400
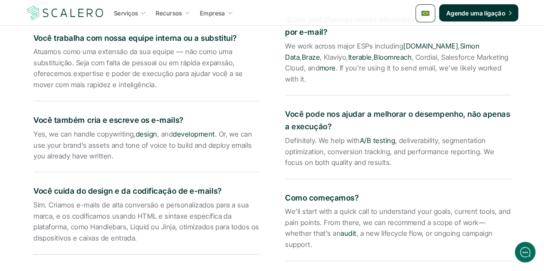
scroll to position [1587, 0]
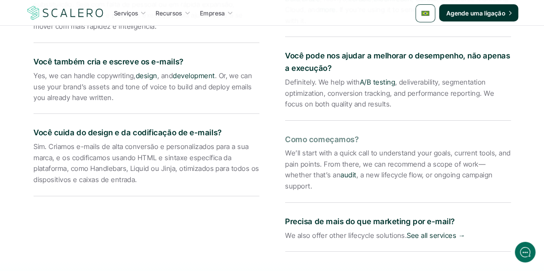
drag, startPoint x: 359, startPoint y: 117, endPoint x: 286, endPoint y: 142, distance: 76.8
click at [284, 114] on div "O que o Scalero realmente faz no marketing por e-mail? Oferecemos suporte compl…" at bounding box center [272, 52] width 477 height 400
drag, startPoint x: 492, startPoint y: 155, endPoint x: 285, endPoint y: 133, distance: 208.0
click at [285, 148] on p "We’ll start with a quick call to understand your goals, current tools, and pain…" at bounding box center [398, 170] width 226 height 44
drag, startPoint x: 453, startPoint y: 189, endPoint x: 284, endPoint y: 185, distance: 169.5
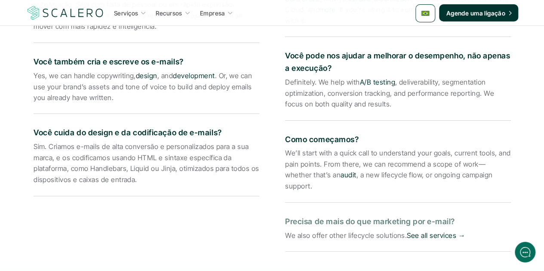
click at [284, 185] on div "O que o Scalero realmente faz no marketing por e-mail? Oferecemos suporte compl…" at bounding box center [272, 52] width 477 height 400
drag, startPoint x: 464, startPoint y: 203, endPoint x: 286, endPoint y: 201, distance: 178.9
click at [286, 231] on p "We also offer other lifecycle solutions. See all services →" at bounding box center [398, 236] width 226 height 11
